Goal: Find specific page/section: Find specific page/section

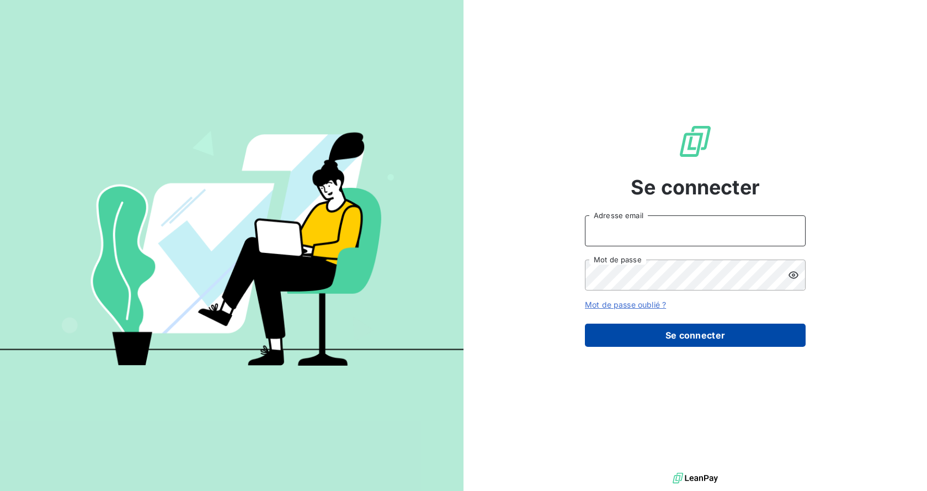
type input "[EMAIL_ADDRESS][DOMAIN_NAME]"
click at [701, 337] on button "Se connecter" at bounding box center [695, 334] width 221 height 23
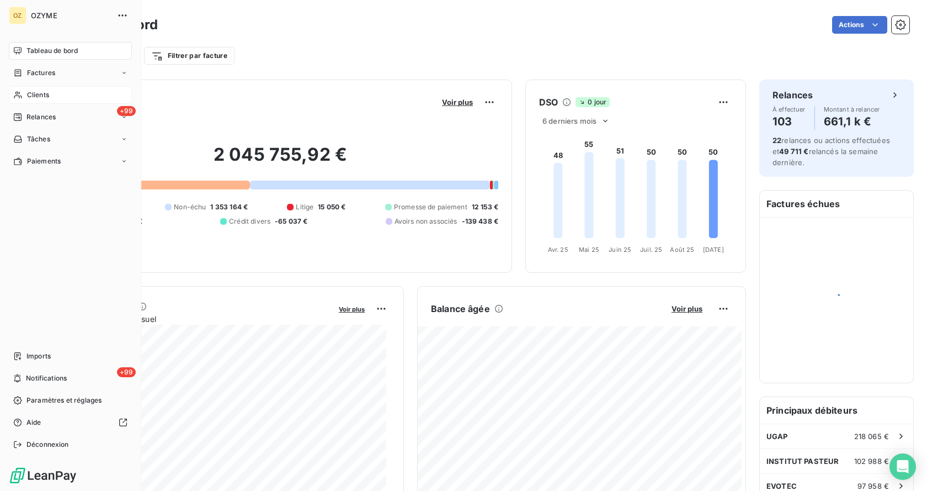
click at [46, 94] on span "Clients" at bounding box center [38, 95] width 22 height 10
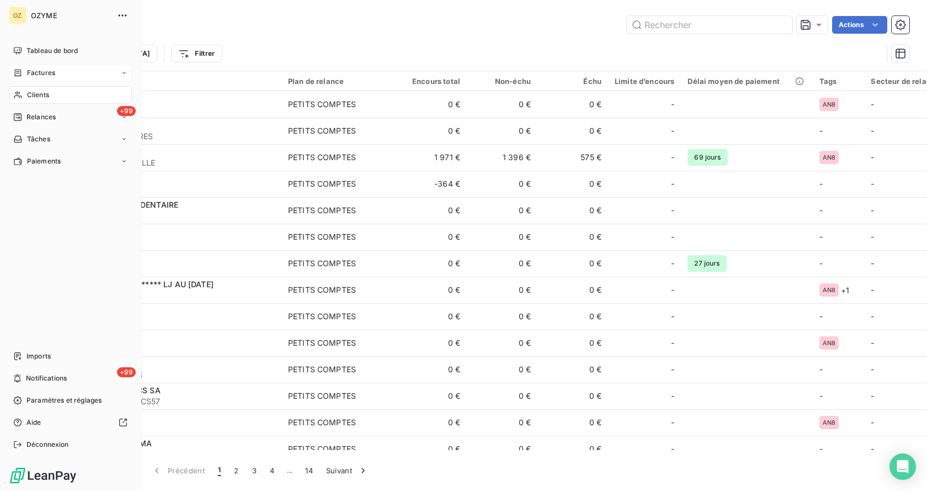
click at [61, 68] on div "Factures" at bounding box center [70, 73] width 123 height 18
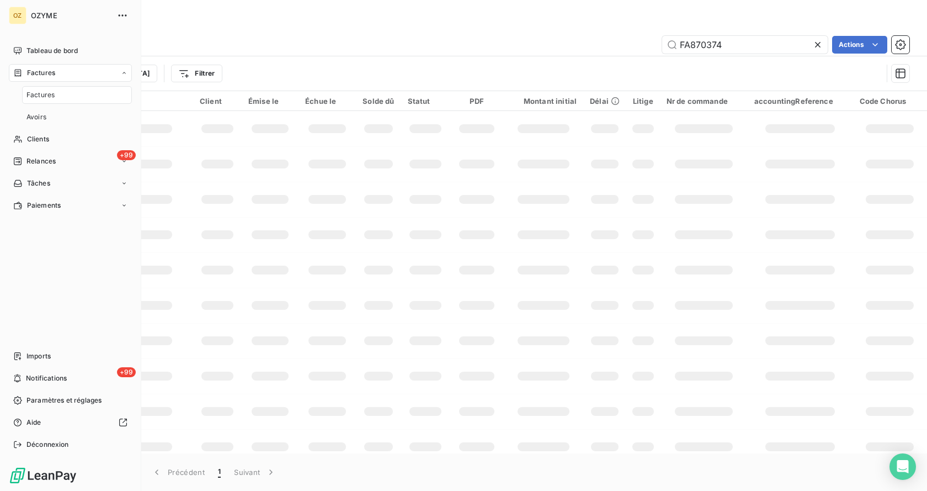
click at [55, 98] on div "Factures" at bounding box center [77, 95] width 110 height 18
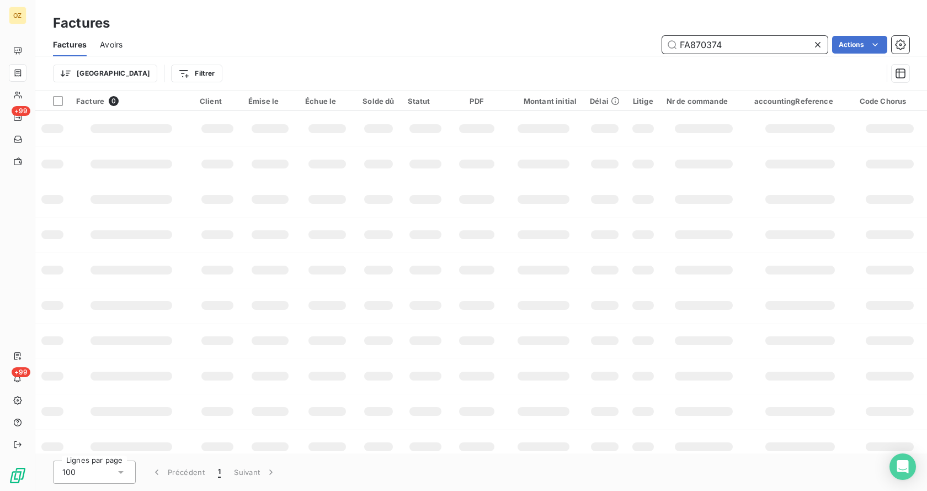
drag, startPoint x: 764, startPoint y: 43, endPoint x: 625, endPoint y: 28, distance: 140.4
click at [625, 28] on div "Factures Factures Avoirs FA870374 Actions Trier Filtrer" at bounding box center [481, 45] width 892 height 91
paste input "XCOREBIOG67ILLKIR"
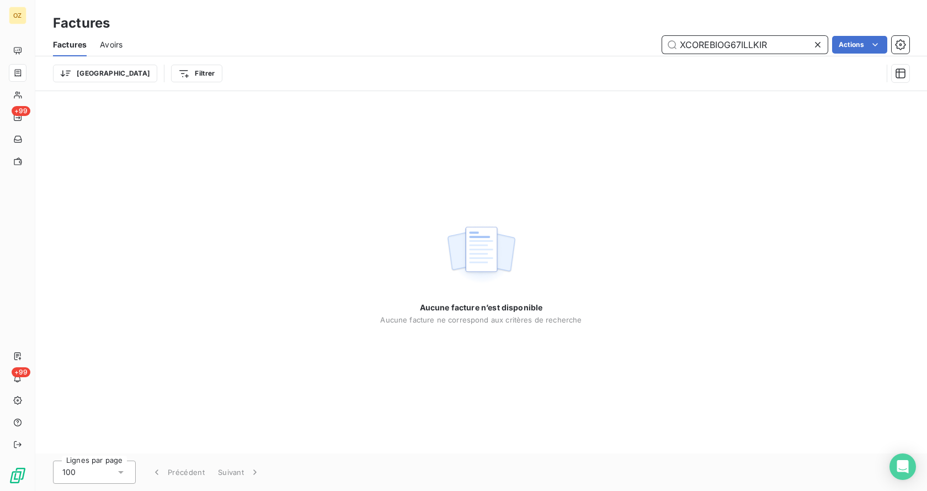
click at [774, 47] on input "XCOREBIOG67ILLKIR" at bounding box center [745, 45] width 166 height 18
drag, startPoint x: 775, startPoint y: 45, endPoint x: 473, endPoint y: 30, distance: 302.2
click at [471, 31] on div "Factures Factures Avoirs XCOREBIOG67ILLKIR Actions Trier Filtrer" at bounding box center [481, 45] width 892 height 91
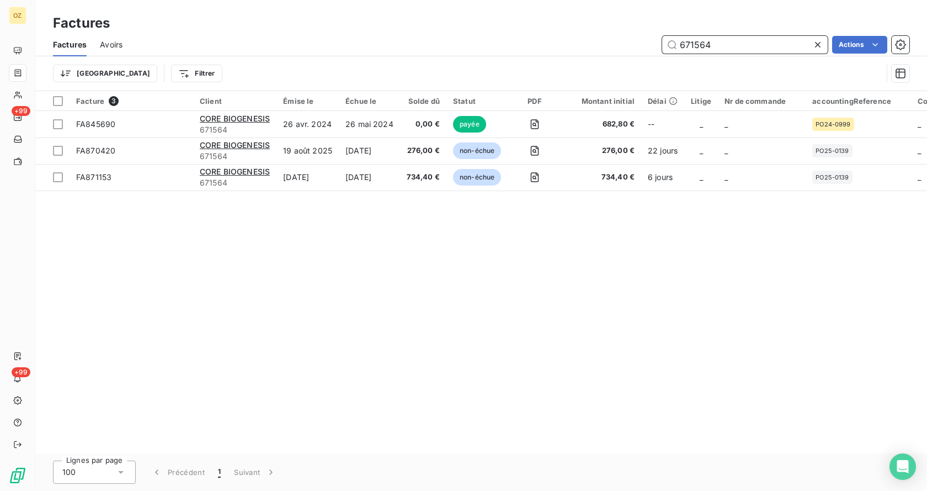
click at [728, 42] on input "671564" at bounding box center [745, 45] width 166 height 18
type input "671564"
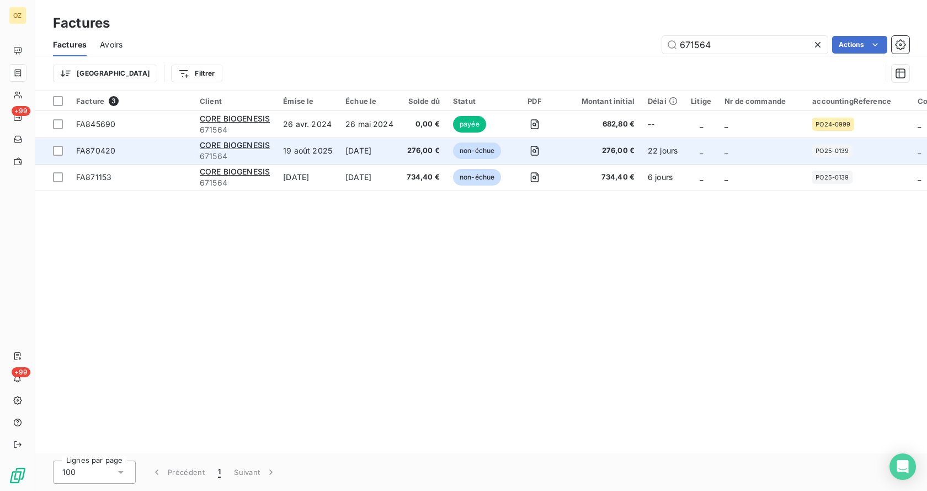
click at [136, 153] on span "FA870420" at bounding box center [131, 150] width 110 height 11
click at [329, 142] on td "19 août 2025" at bounding box center [307, 150] width 62 height 26
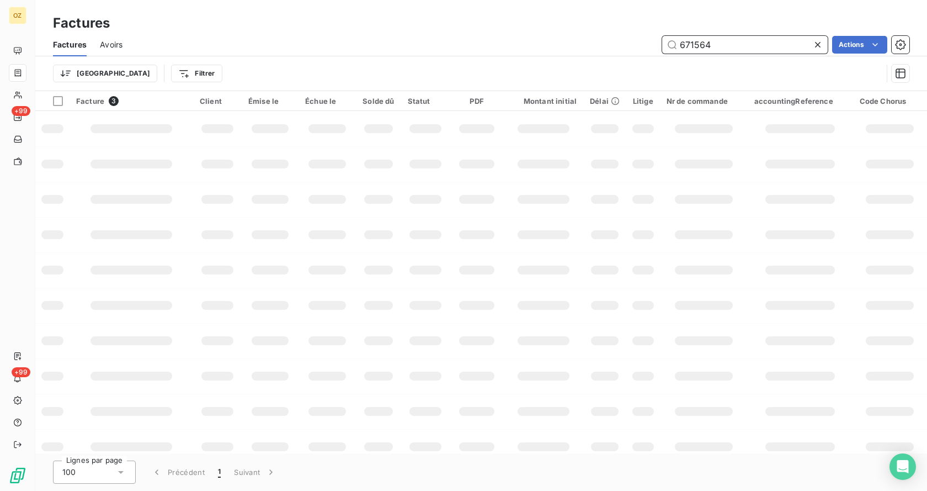
click at [759, 48] on input "671564" at bounding box center [745, 45] width 166 height 18
click at [759, 47] on input "671564" at bounding box center [745, 45] width 166 height 18
click at [727, 50] on input "671564" at bounding box center [745, 45] width 166 height 18
click at [695, 59] on div "Trier Filtrer" at bounding box center [481, 73] width 856 height 34
click at [707, 52] on input "671564" at bounding box center [745, 45] width 166 height 18
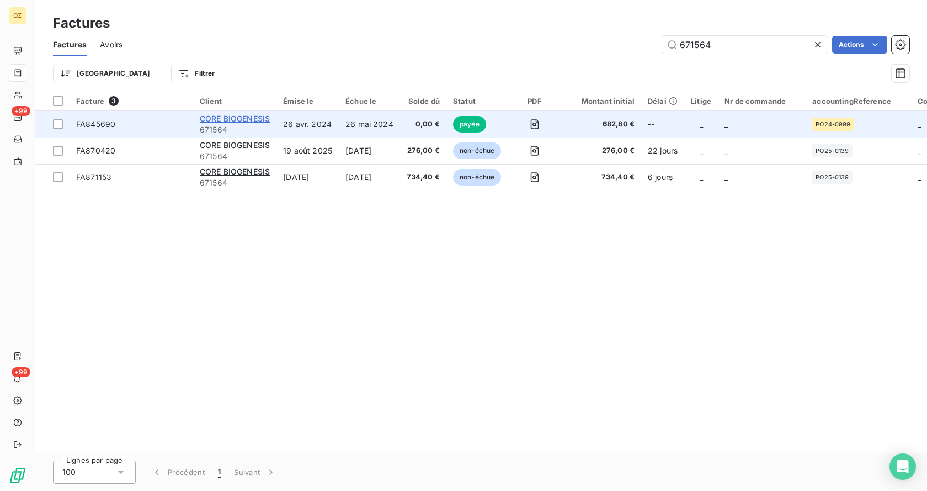
click at [257, 120] on span "CORE BIOGENESIS" at bounding box center [235, 118] width 70 height 9
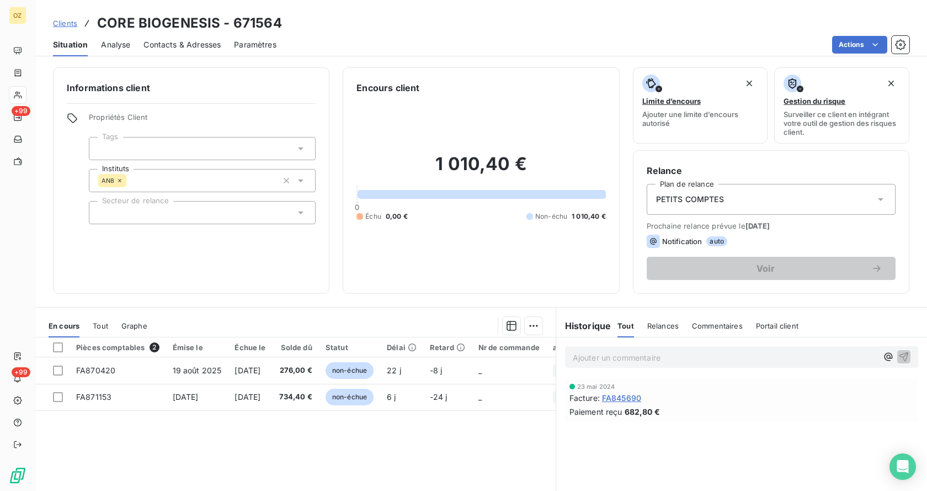
click at [113, 43] on span "Analyse" at bounding box center [115, 44] width 29 height 11
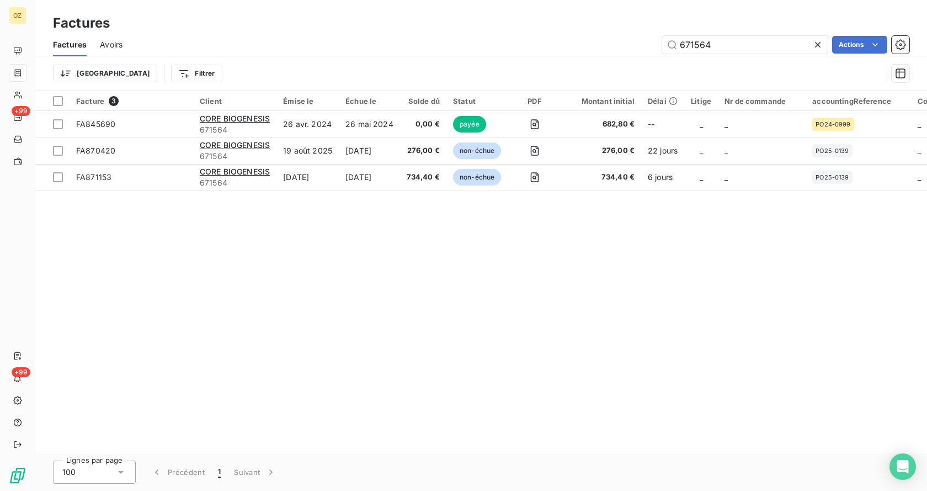
click at [121, 45] on span "Avoirs" at bounding box center [111, 44] width 23 height 11
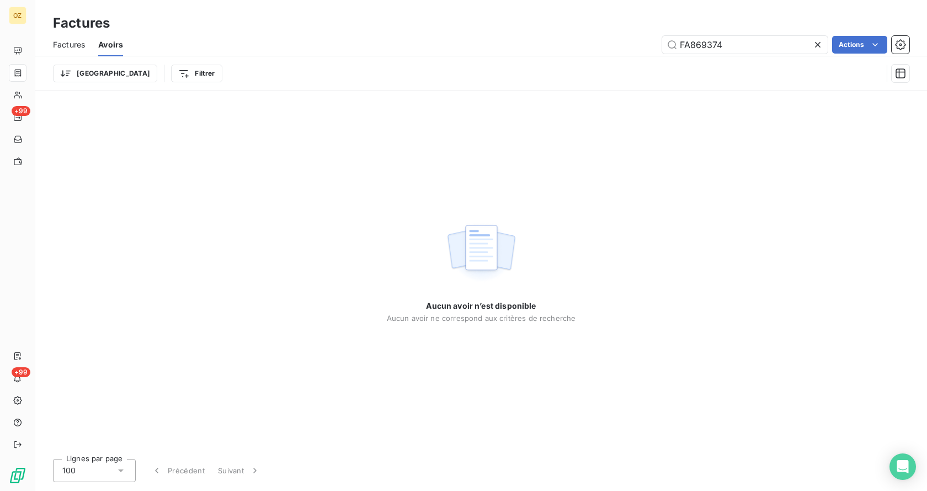
click at [67, 49] on span "Factures" at bounding box center [69, 44] width 32 height 11
